Goal: Information Seeking & Learning: Learn about a topic

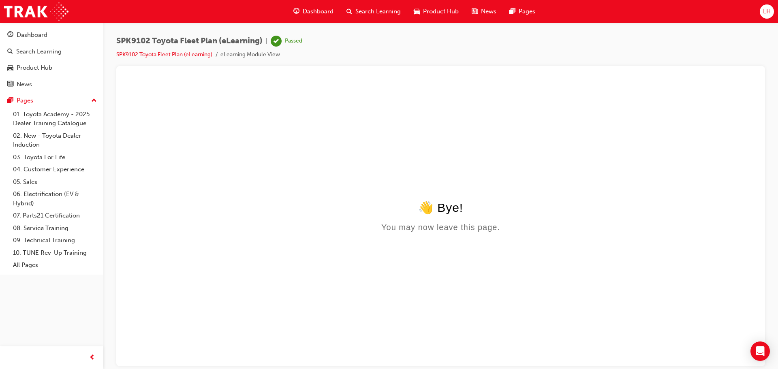
click at [361, 9] on span "Search Learning" at bounding box center [377, 11] width 45 height 9
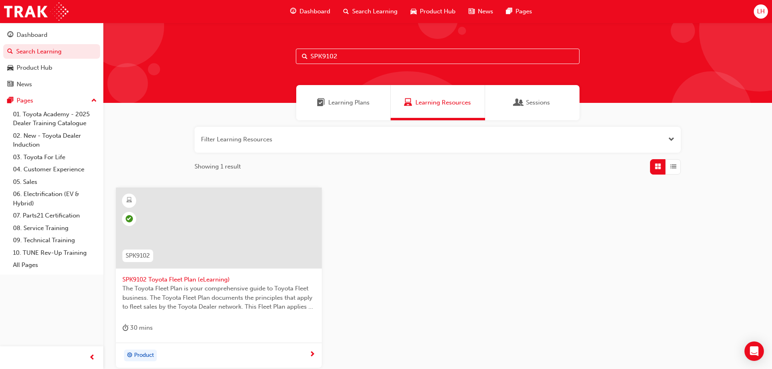
click at [344, 56] on input "SPK9102" at bounding box center [438, 56] width 284 height 15
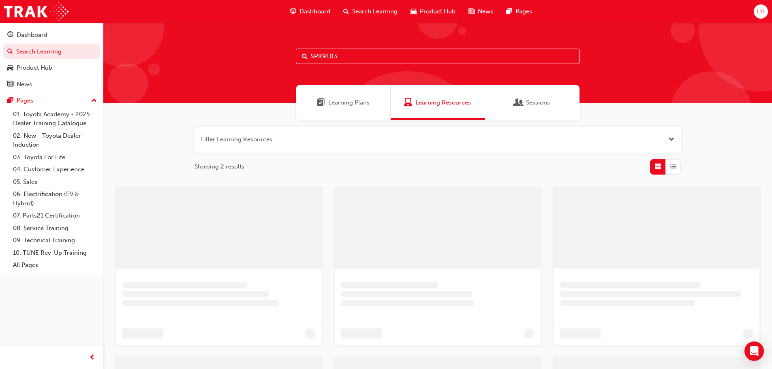
type input "SPK9103"
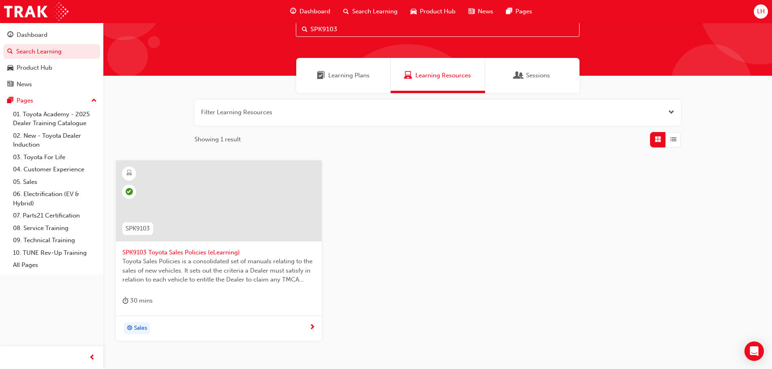
scroll to position [41, 0]
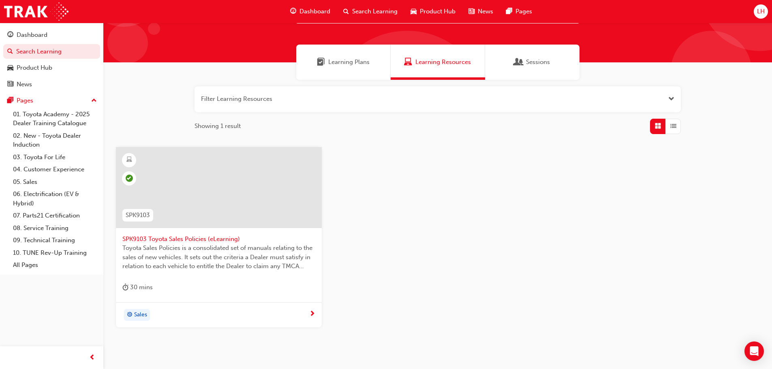
click at [178, 239] on span "SPK9103 Toyota Sales Policies (eLearning)" at bounding box center [218, 239] width 193 height 9
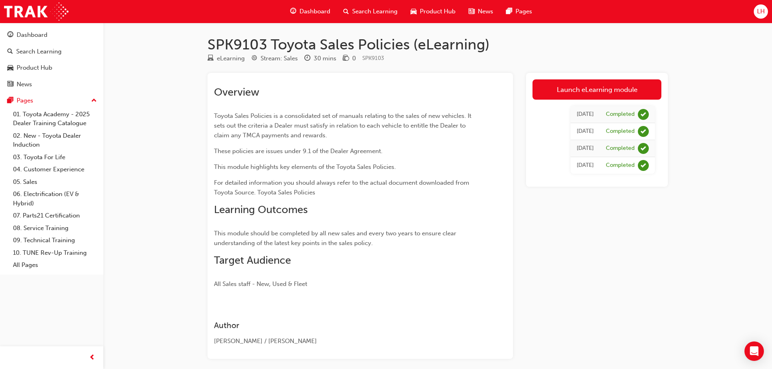
click at [319, 11] on span "Dashboard" at bounding box center [314, 11] width 31 height 9
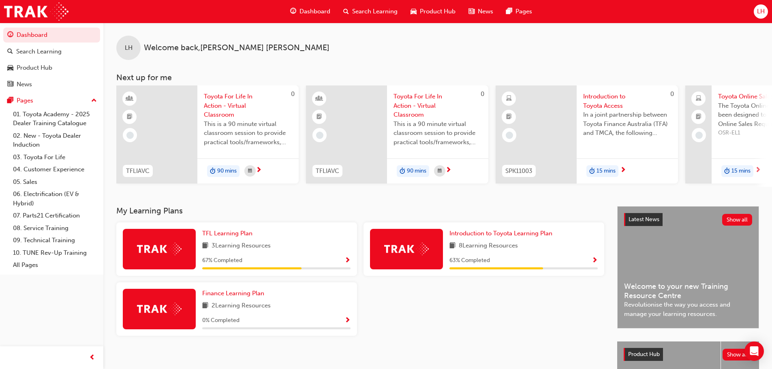
click at [348, 262] on span "Show Progress" at bounding box center [347, 260] width 6 height 7
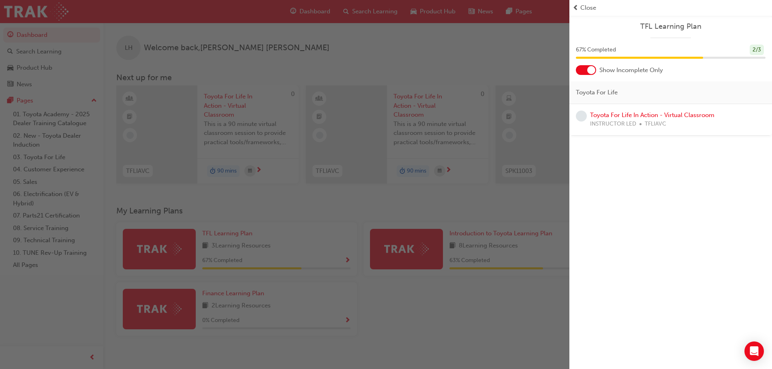
click at [582, 7] on span "Close" at bounding box center [588, 7] width 16 height 9
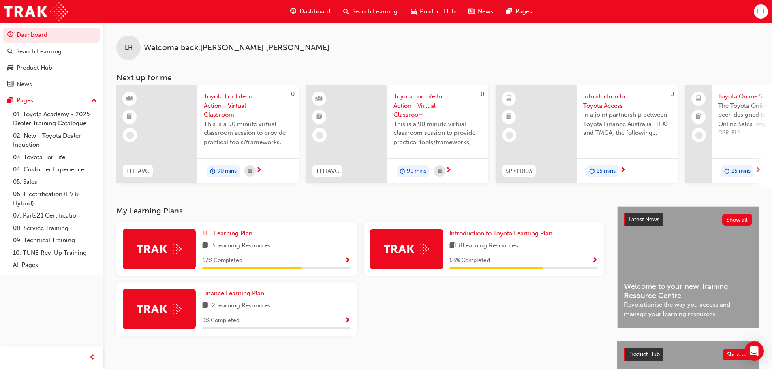
click at [232, 237] on span "TFL Learning Plan" at bounding box center [227, 233] width 50 height 7
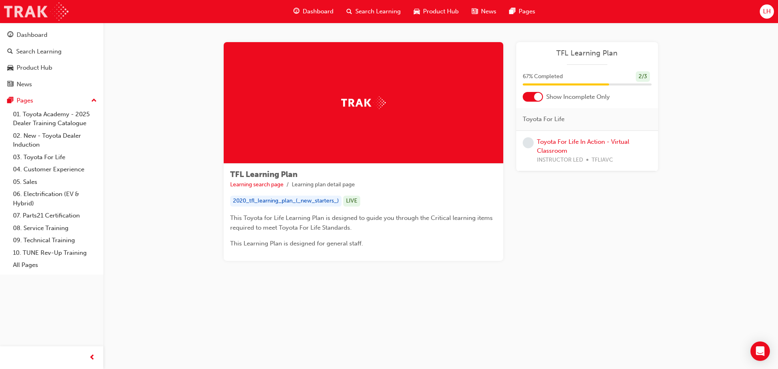
click at [61, 10] on img at bounding box center [36, 11] width 64 height 18
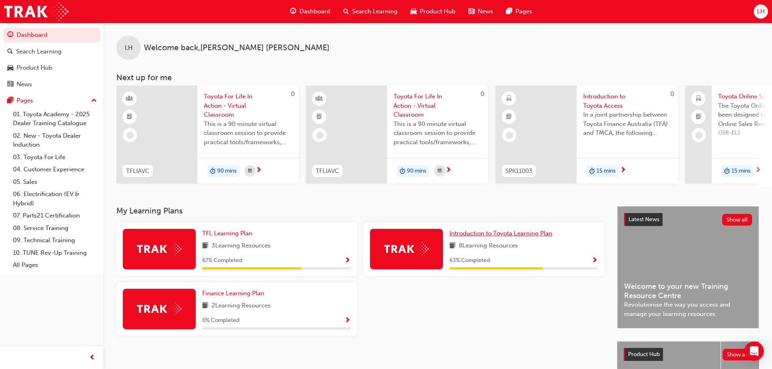
click at [474, 237] on span "Introduction to Toyota Learning Plan" at bounding box center [500, 233] width 103 height 7
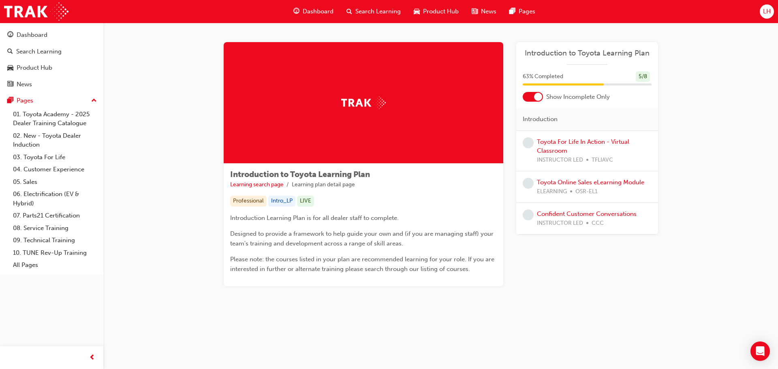
click at [318, 11] on span "Dashboard" at bounding box center [318, 11] width 31 height 9
